Goal: Information Seeking & Learning: Learn about a topic

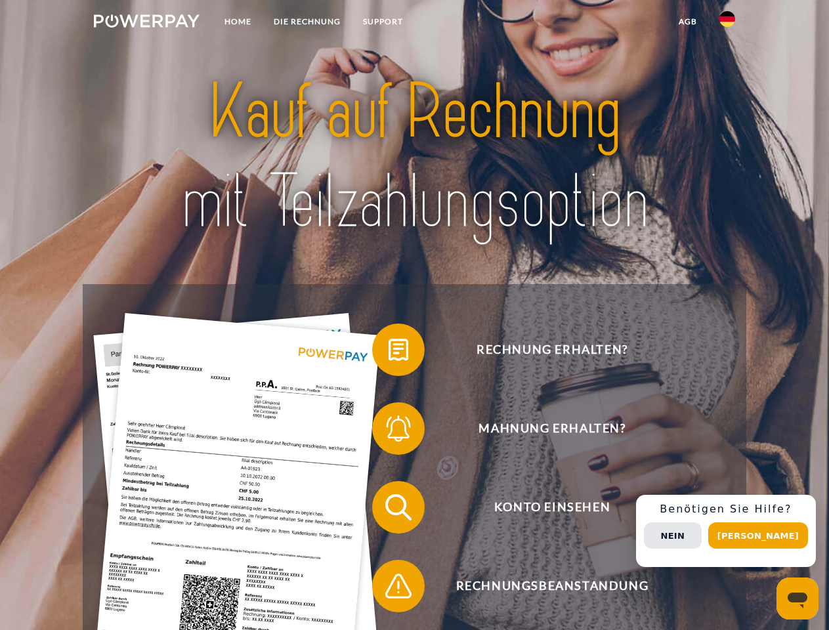
click at [146, 23] on img at bounding box center [147, 20] width 106 height 13
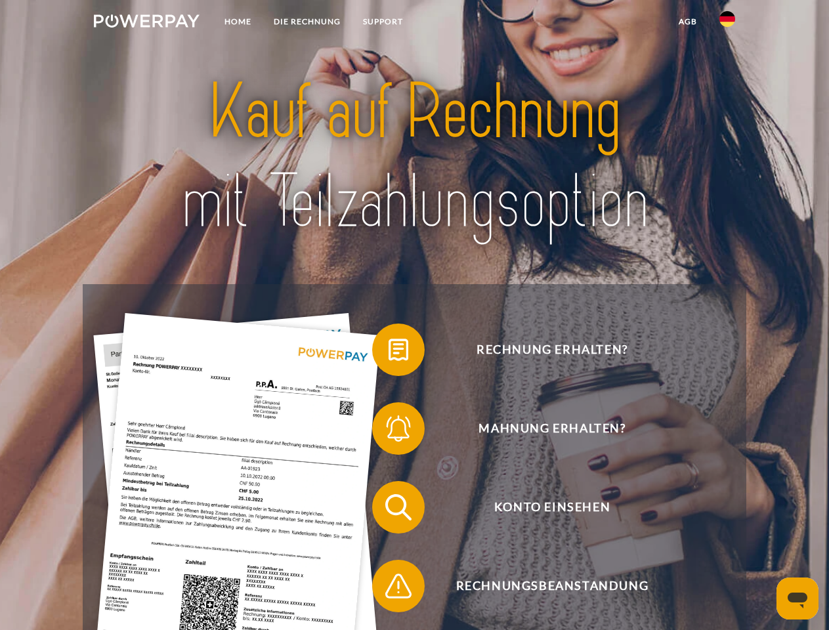
click at [727, 23] on img at bounding box center [727, 19] width 16 height 16
click at [687, 22] on link "agb" at bounding box center [687, 22] width 41 height 24
click at [388, 352] on span at bounding box center [379, 350] width 66 height 66
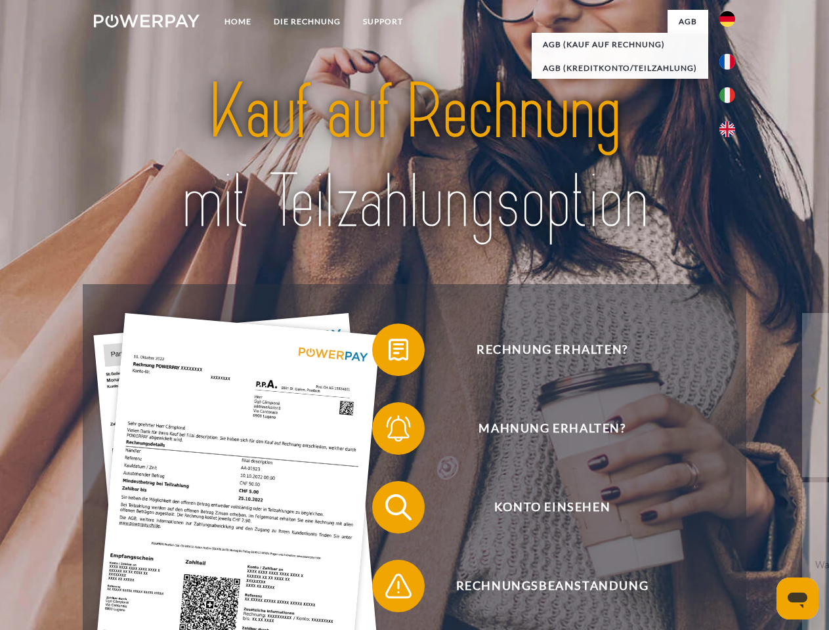
click at [388, 431] on span at bounding box center [379, 429] width 66 height 66
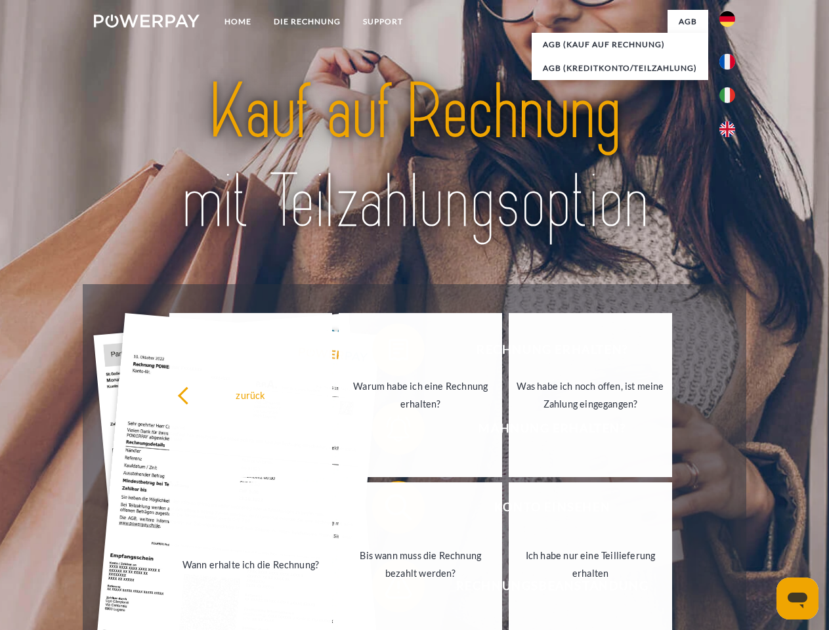
click at [388, 510] on link "Bis wann muss die Rechnung bezahlt werden?" at bounding box center [420, 564] width 163 height 164
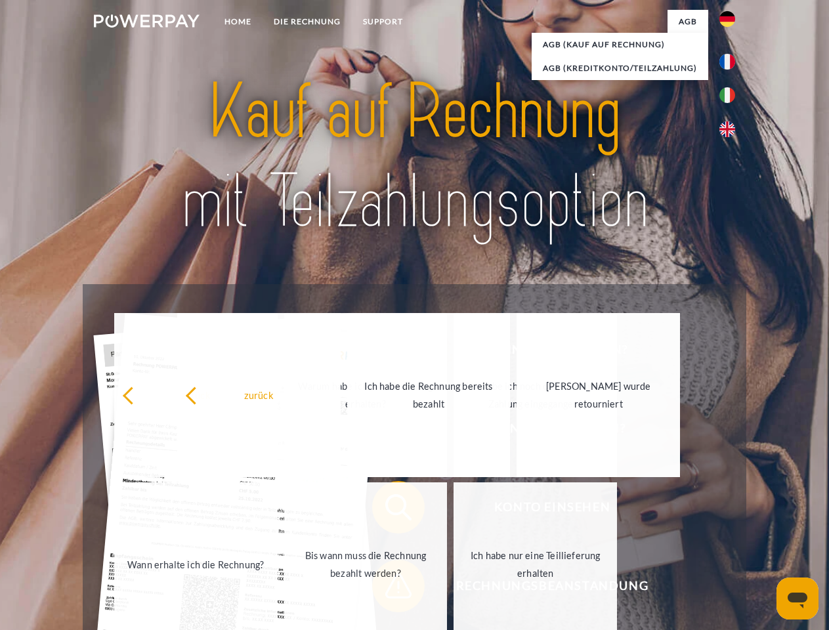
click at [388, 588] on span at bounding box center [379, 586] width 66 height 66
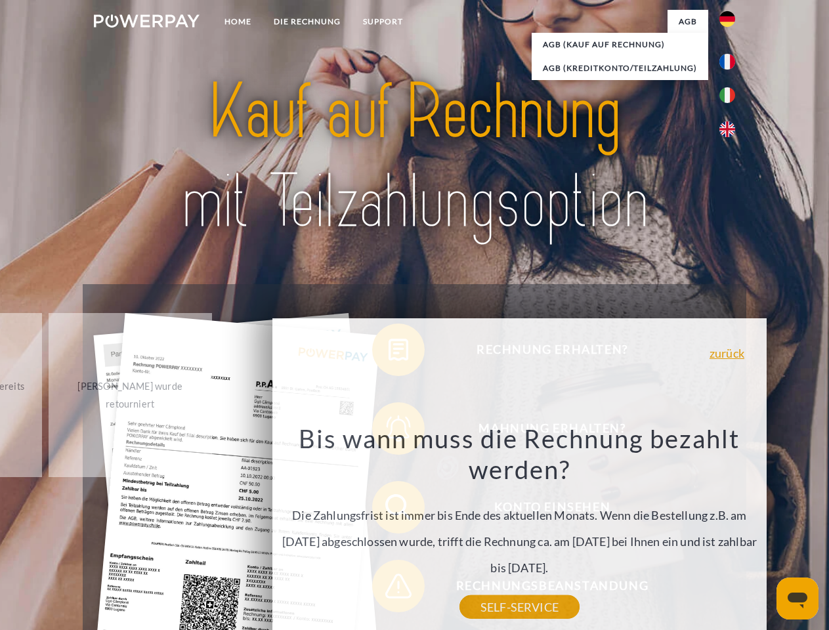
click at [730, 531] on div "Rechnung erhalten? Mahnung erhalten? Konto einsehen" at bounding box center [414, 546] width 663 height 525
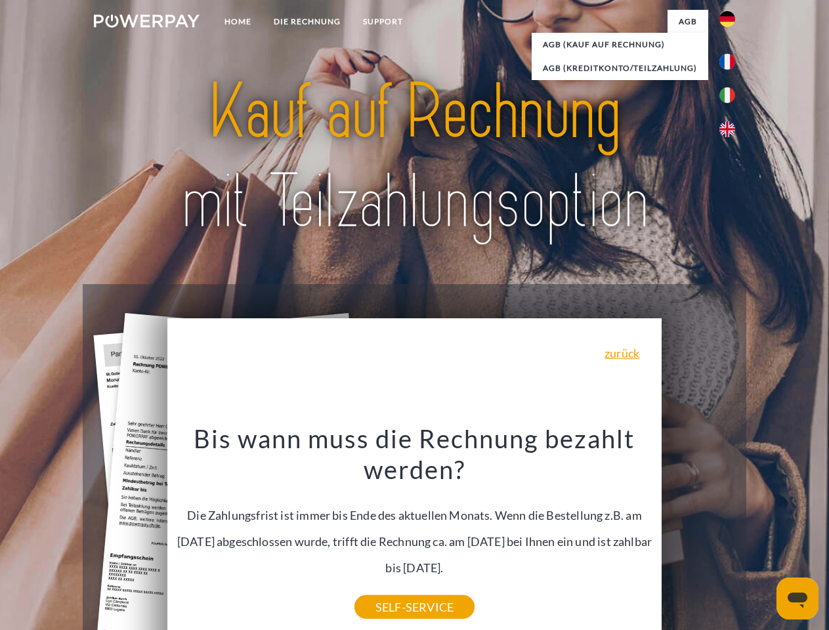
click at [698, 533] on span "Konto einsehen" at bounding box center [551, 507] width 321 height 52
click at [762, 535] on header "Home DIE RECHNUNG SUPPORT" at bounding box center [414, 453] width 829 height 906
